Goal: Register for event/course

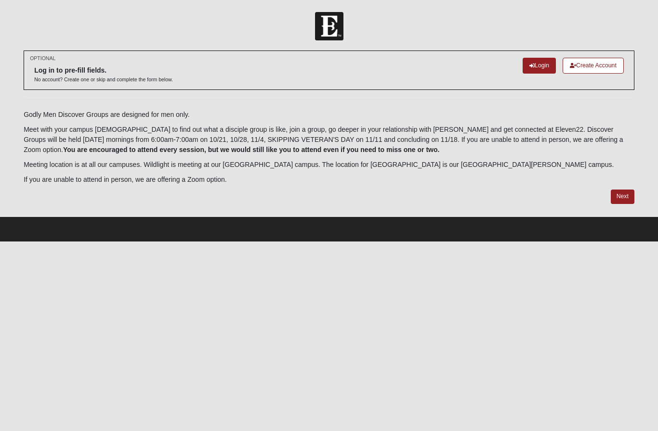
click at [542, 62] on link "Login" at bounding box center [538, 66] width 33 height 16
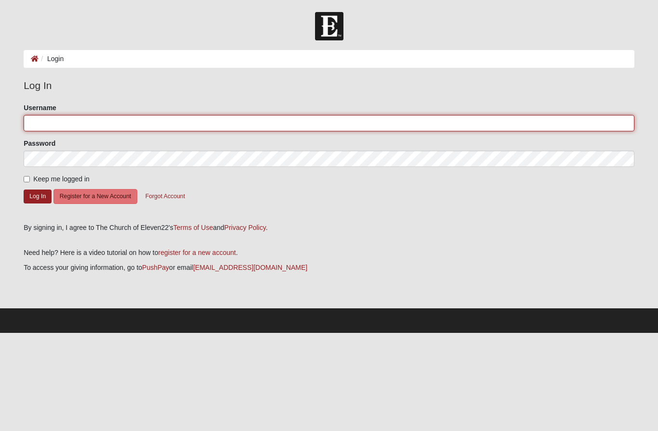
click at [367, 123] on input "Username" at bounding box center [329, 123] width 610 height 16
click at [420, 116] on input "Username" at bounding box center [329, 123] width 610 height 16
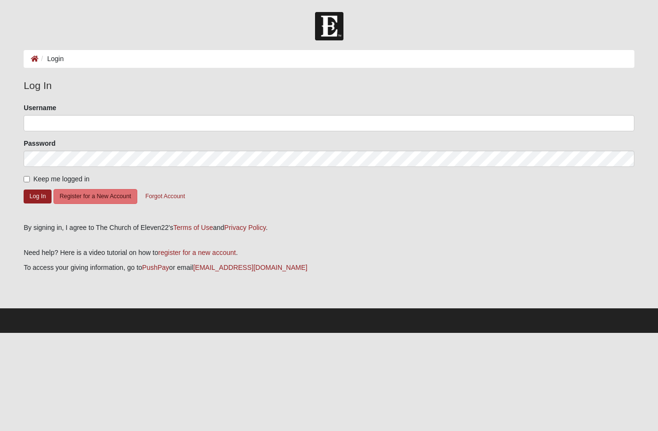
click at [168, 203] on button "Forgot Account" at bounding box center [165, 196] width 52 height 15
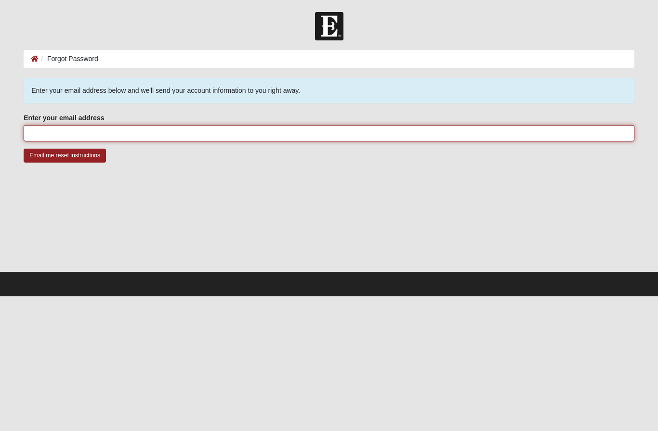
click at [301, 136] on input "Enter your email address" at bounding box center [329, 133] width 610 height 16
type input "D"
type input "[EMAIL_ADDRESS][DOMAIN_NAME]"
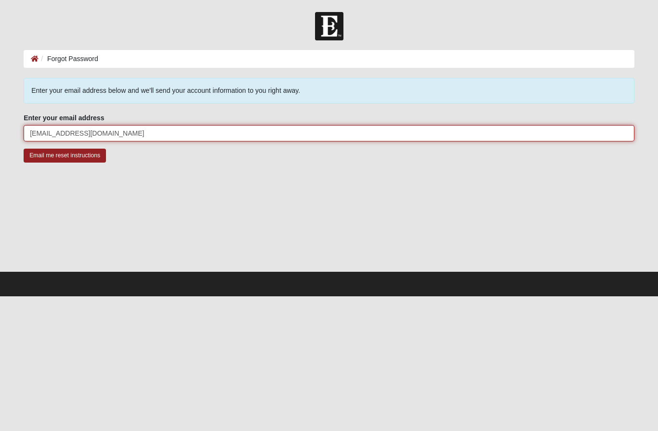
click at [65, 156] on input "Email me reset instructions" at bounding box center [65, 156] width 82 height 14
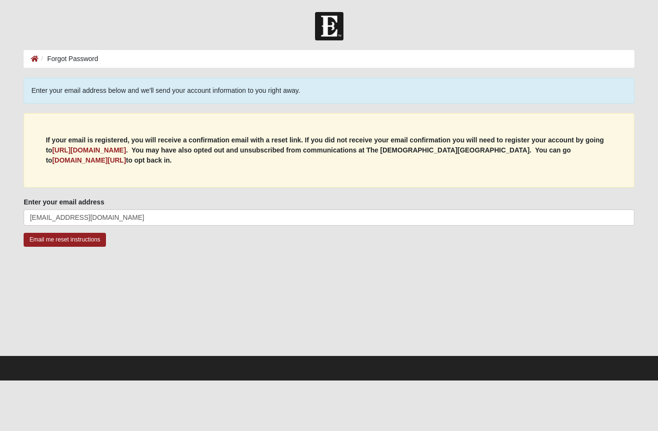
click at [126, 156] on b "my.coe22.com/resubscribe" at bounding box center [89, 160] width 74 height 8
click at [76, 151] on b "https://my.coe22.com/register" at bounding box center [89, 150] width 74 height 8
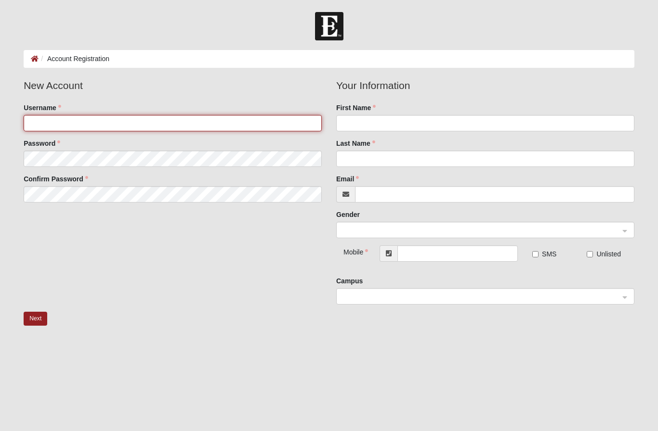
click at [50, 118] on input "Username" at bounding box center [173, 123] width 298 height 16
type input "D"
type input "dgloude"
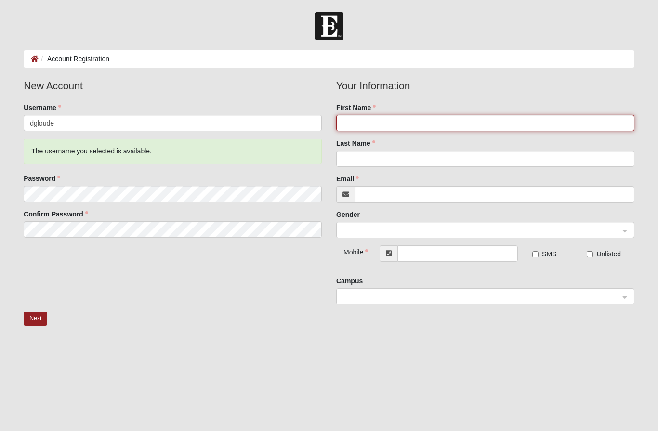
click at [458, 125] on input "First Name" at bounding box center [485, 123] width 298 height 16
type input "Daniel"
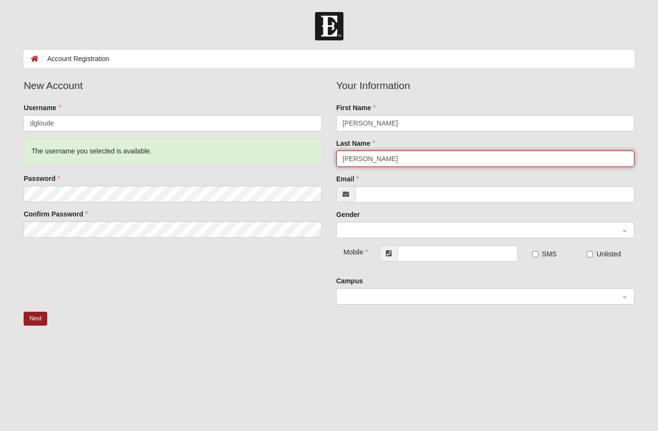
type input "Gloude"
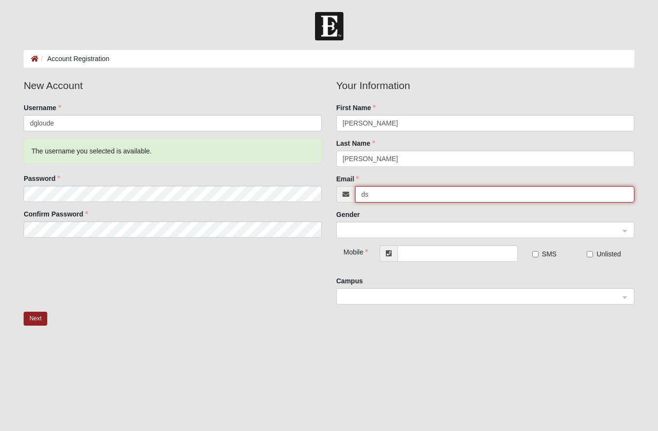
type input "d"
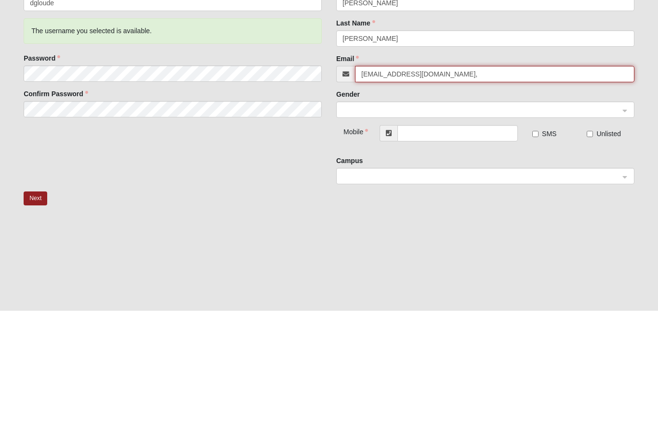
click at [501, 186] on input "ddgloude@gmail.co," at bounding box center [494, 194] width 279 height 16
type input "[EMAIL_ADDRESS][DOMAIN_NAME]"
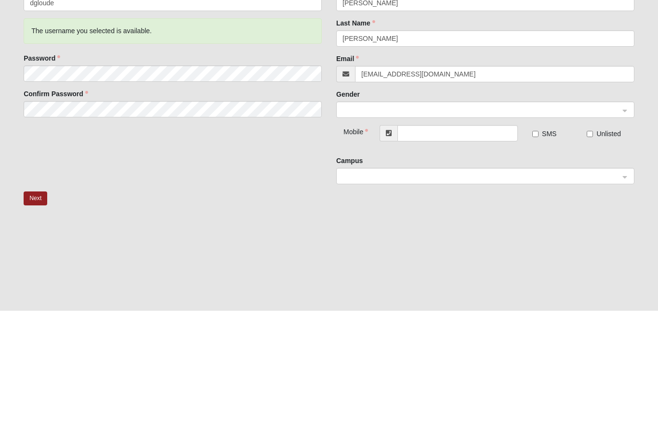
click at [506, 222] on input "search" at bounding box center [482, 229] width 280 height 14
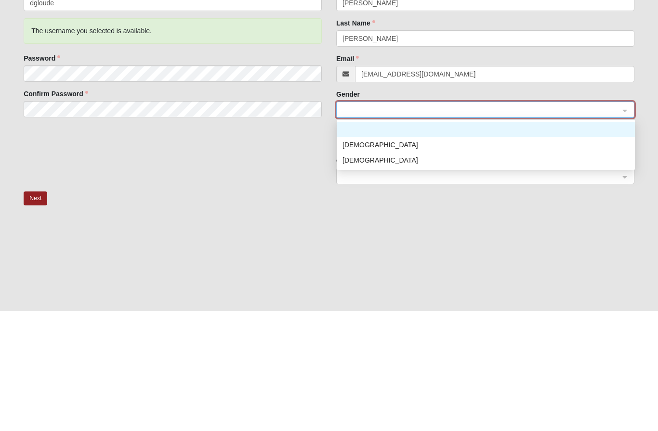
scroll to position [28, 0]
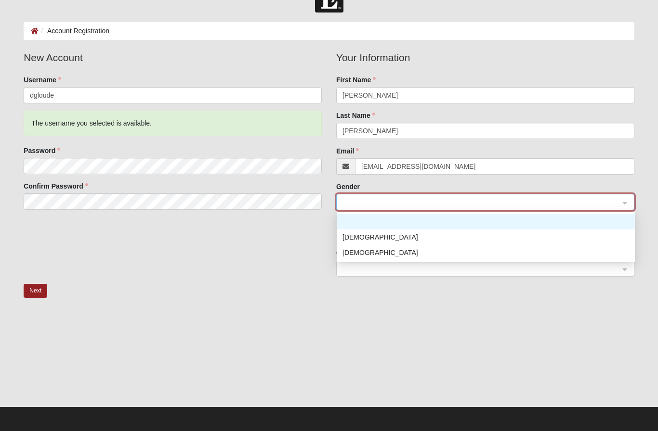
click at [454, 233] on div "[DEMOGRAPHIC_DATA]" at bounding box center [485, 237] width 286 height 11
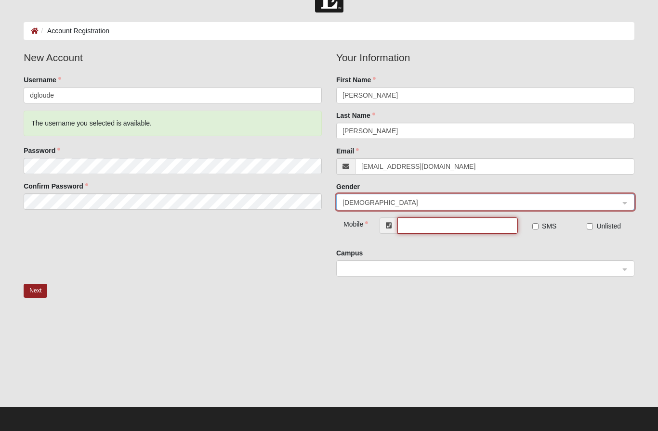
click at [471, 225] on input "text" at bounding box center [457, 226] width 120 height 16
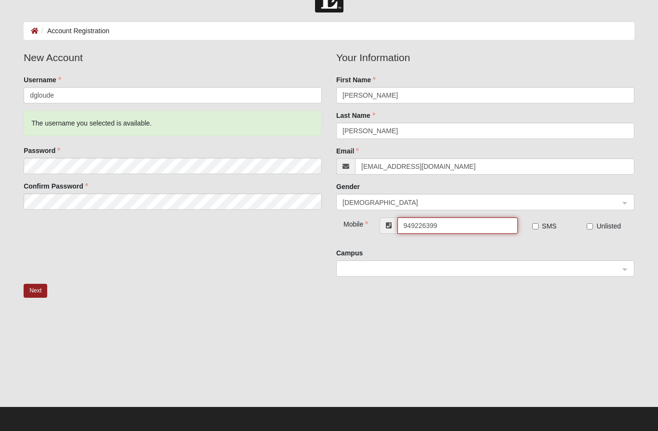
type input "[PHONE_NUMBER]"
click at [536, 227] on input "SMS" at bounding box center [535, 226] width 6 height 6
checkbox input "true"
click at [530, 268] on span at bounding box center [480, 269] width 277 height 11
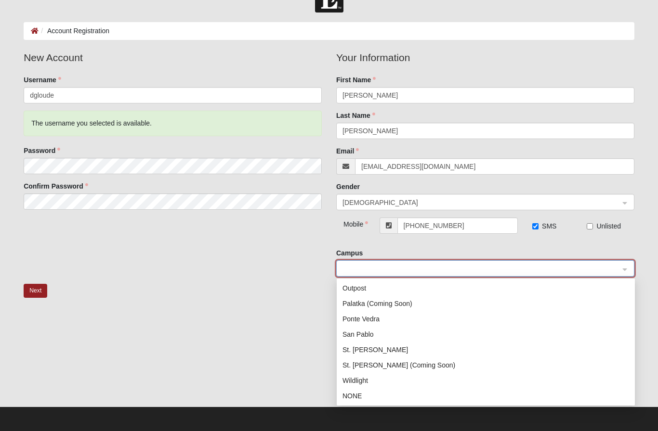
click at [412, 336] on div "San Pablo" at bounding box center [485, 334] width 286 height 11
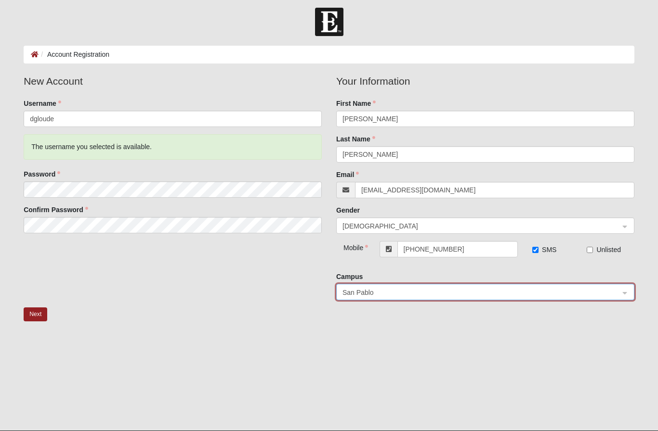
scroll to position [0, 0]
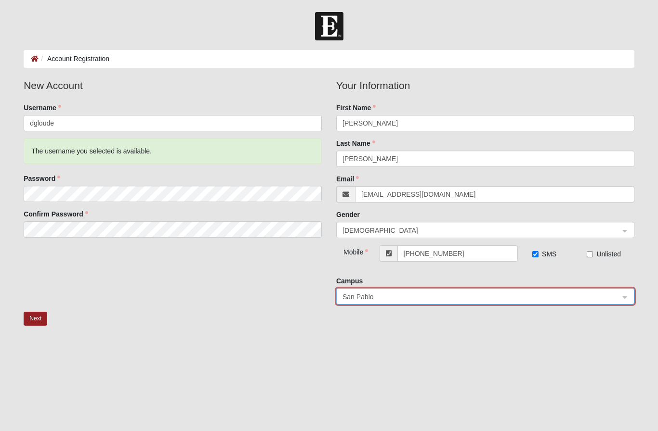
click at [40, 316] on button "Next" at bounding box center [36, 319] width 24 height 14
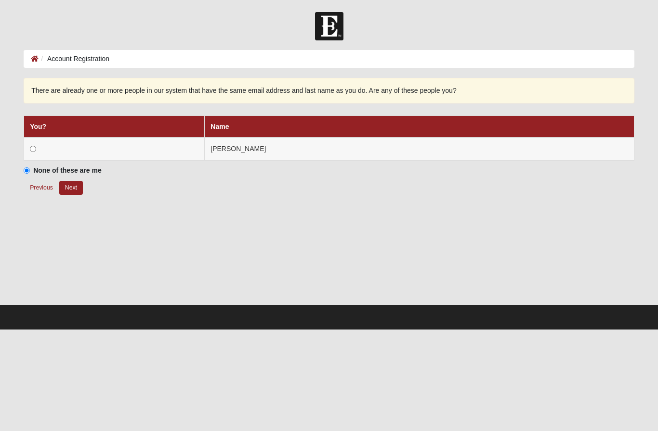
click at [56, 148] on td at bounding box center [114, 149] width 181 height 23
click at [36, 149] on input "radio" at bounding box center [33, 149] width 6 height 6
click at [76, 194] on button "Next" at bounding box center [71, 188] width 24 height 14
radio input "true"
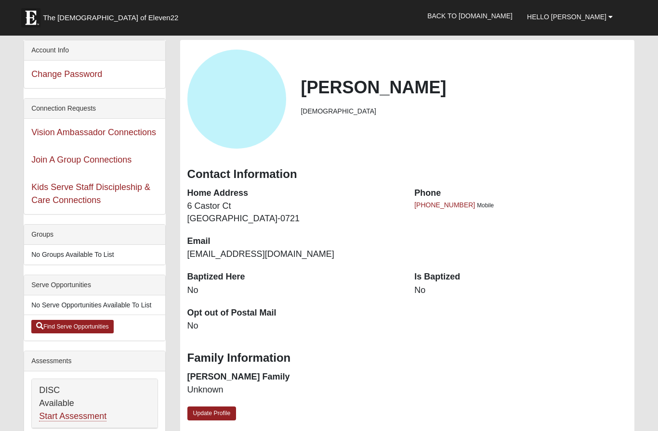
click at [212, 407] on link "Update Profile" at bounding box center [211, 414] width 49 height 14
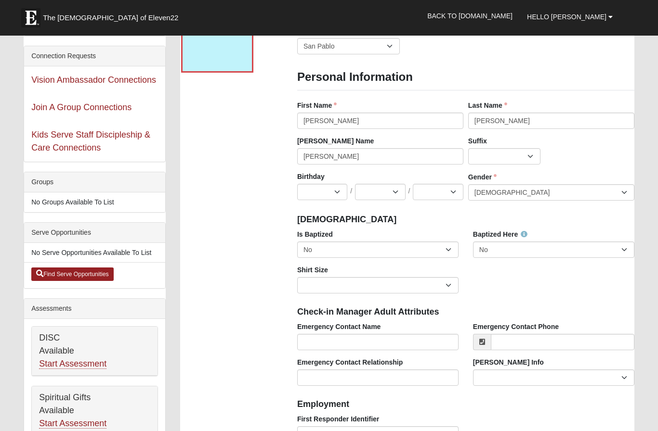
scroll to position [66, 0]
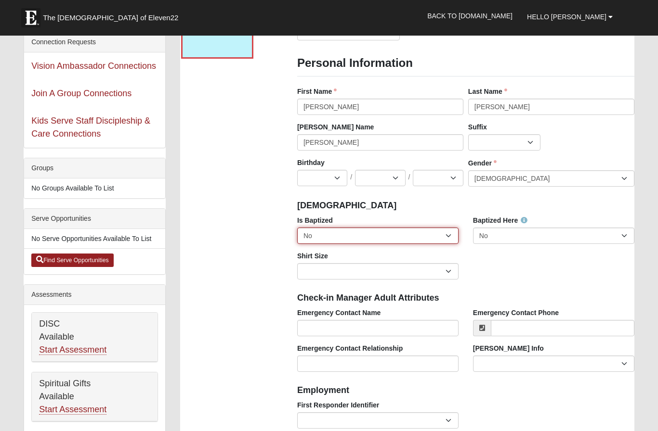
click at [435, 229] on select "No Yes" at bounding box center [377, 236] width 161 height 16
select select "True"
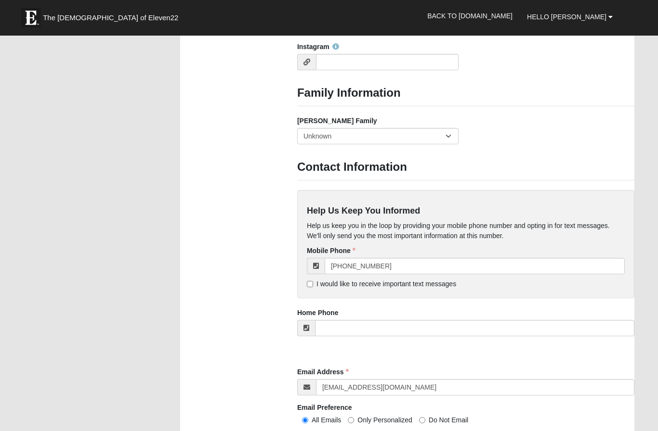
scroll to position [720, 0]
click at [439, 285] on span "I would like to receive important text messages" at bounding box center [386, 285] width 140 height 8
click at [313, 285] on input "I would like to receive important text messages" at bounding box center [310, 285] width 6 height 6
checkbox input "true"
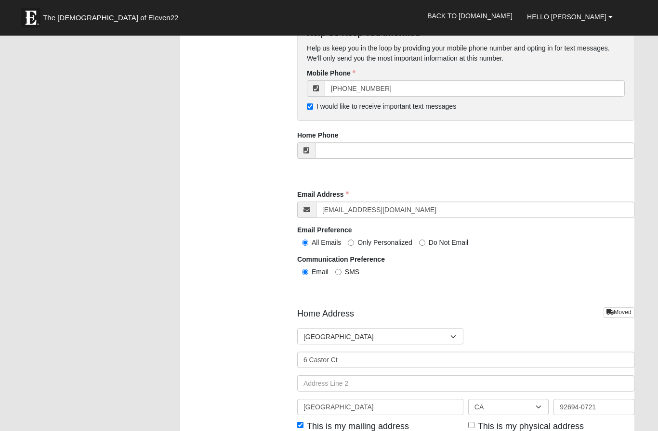
scroll to position [968, 0]
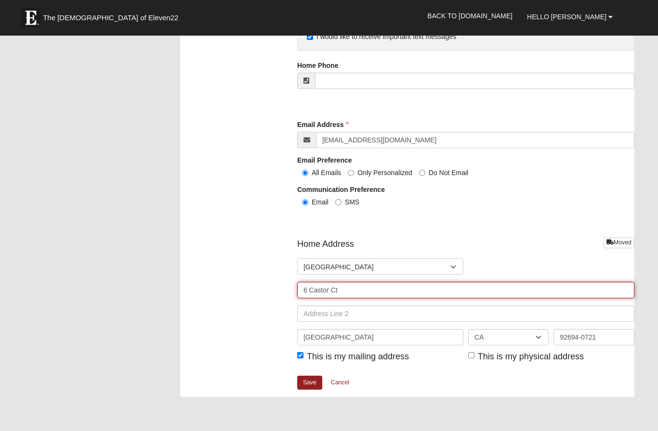
click at [454, 286] on input "6 Castor Ct" at bounding box center [465, 290] width 337 height 16
type input "6"
type input "3"
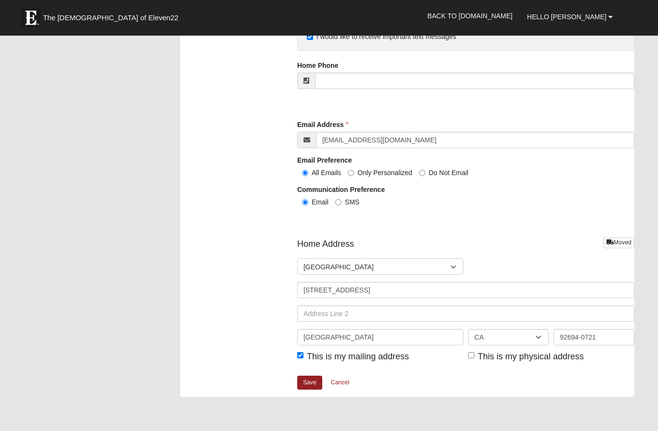
type input "11830 Buckfield Cir"
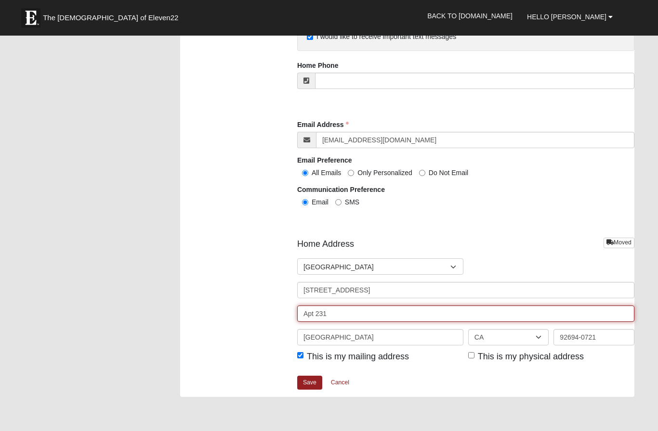
type input "Apt 2318"
select select "FL"
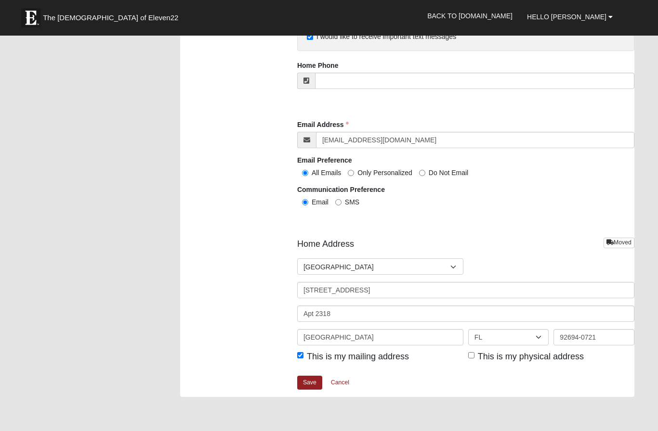
type input "Apt 2318"
click at [424, 335] on input "Ladera Ranch" at bounding box center [380, 337] width 166 height 16
type input "L"
type input "Jacksonville"
click at [582, 332] on input "92694-0721" at bounding box center [593, 337] width 80 height 16
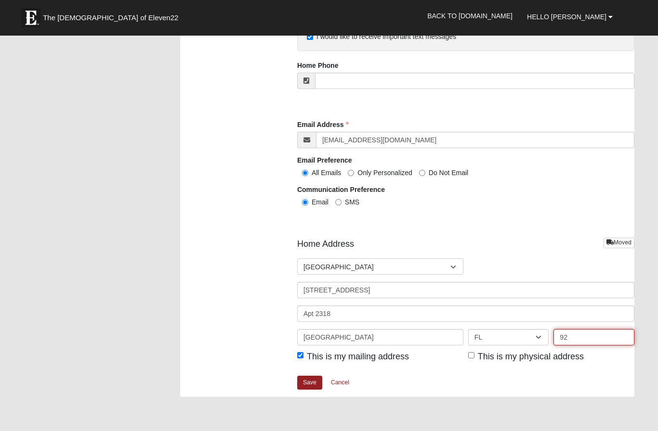
type input "9"
type input "32224"
click at [468, 354] on input "This is my physical address" at bounding box center [471, 355] width 6 height 6
checkbox input "true"
click at [311, 379] on link "Save" at bounding box center [309, 383] width 25 height 14
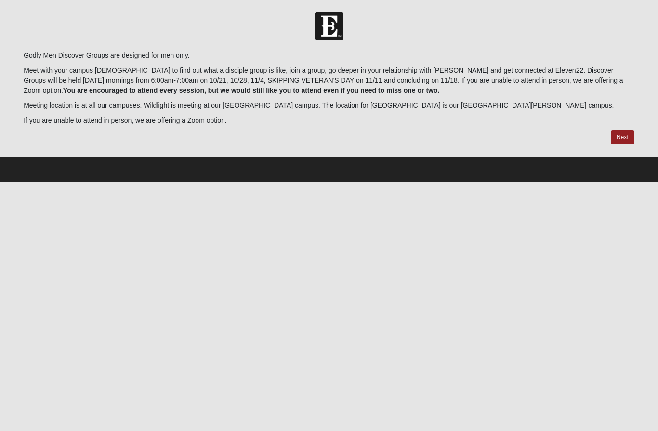
click at [623, 130] on link "Next" at bounding box center [622, 137] width 24 height 14
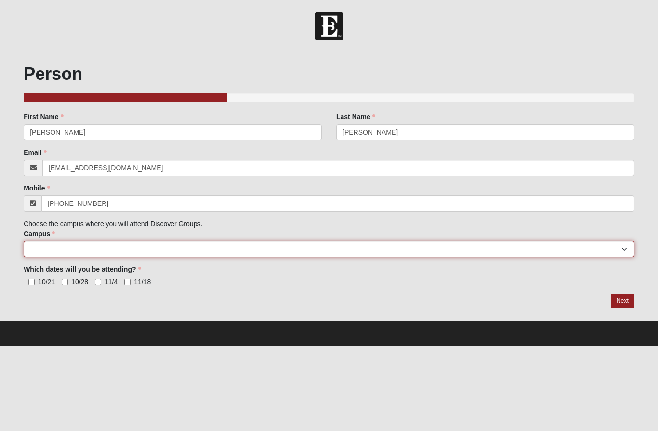
click at [329, 242] on select "Arlington Baymeadows College Park Orlando (Coming Soon) Eleven22 Online Fleming…" at bounding box center [329, 249] width 610 height 16
select select "3"
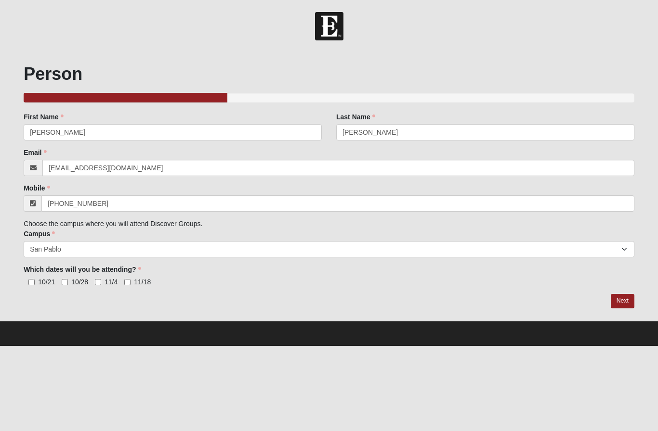
click at [44, 280] on span "10/21" at bounding box center [46, 282] width 17 height 8
click at [35, 280] on input "10/21" at bounding box center [31, 282] width 6 height 6
checkbox input "true"
click at [74, 283] on span "10/28" at bounding box center [79, 282] width 17 height 8
click at [68, 283] on input "10/28" at bounding box center [65, 282] width 6 height 6
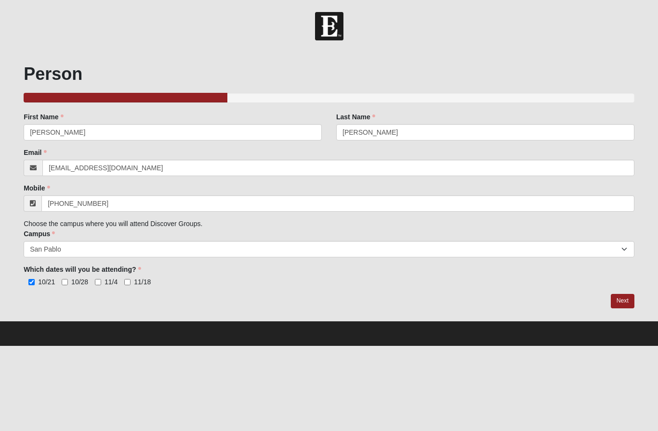
checkbox input "true"
click at [101, 285] on input "11/4" at bounding box center [98, 282] width 6 height 6
checkbox input "true"
click at [129, 278] on label "11/18" at bounding box center [137, 282] width 26 height 10
click at [129, 279] on input "11/18" at bounding box center [127, 282] width 6 height 6
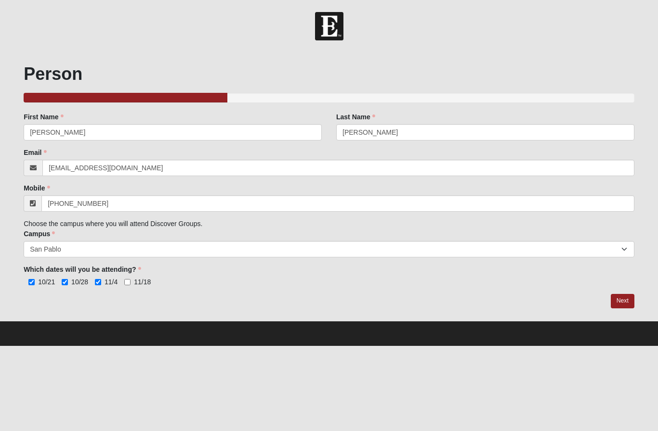
checkbox input "true"
click at [621, 300] on link "Next" at bounding box center [622, 301] width 24 height 14
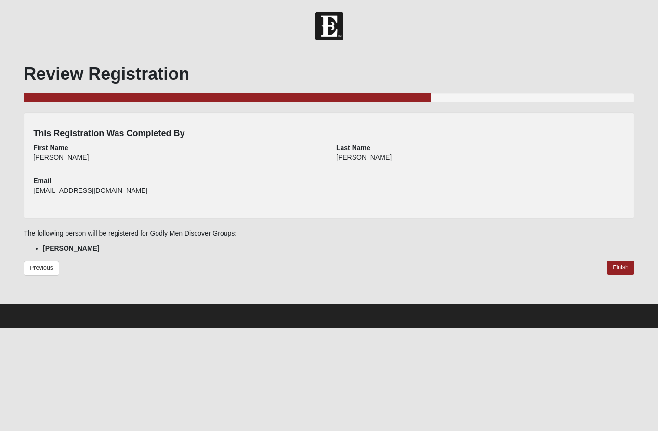
click at [623, 271] on link "Finish" at bounding box center [620, 268] width 27 height 14
